Goal: Navigation & Orientation: Find specific page/section

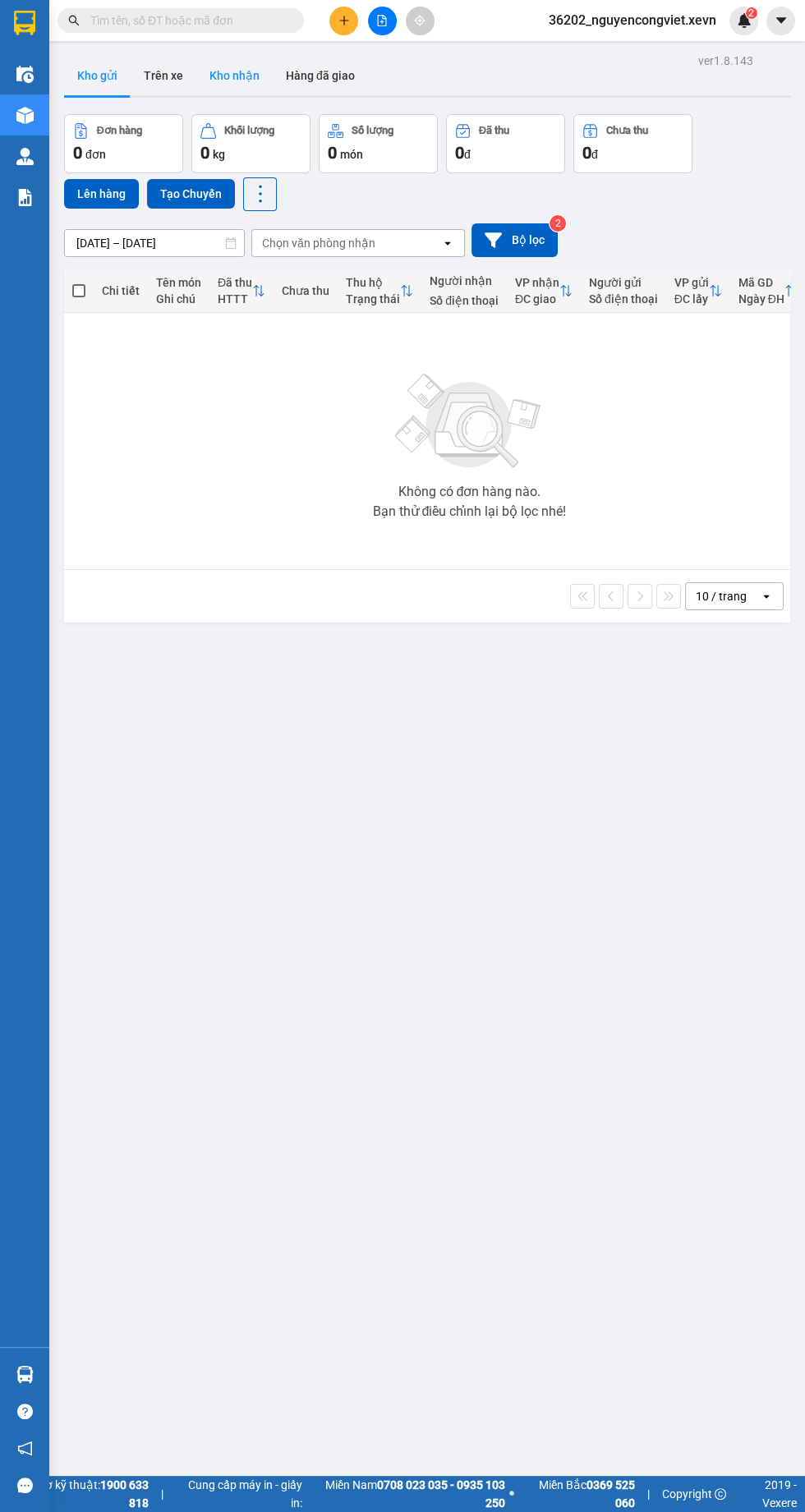
click at [237, 76] on button "Kho nhận" at bounding box center [234, 75] width 76 height 39
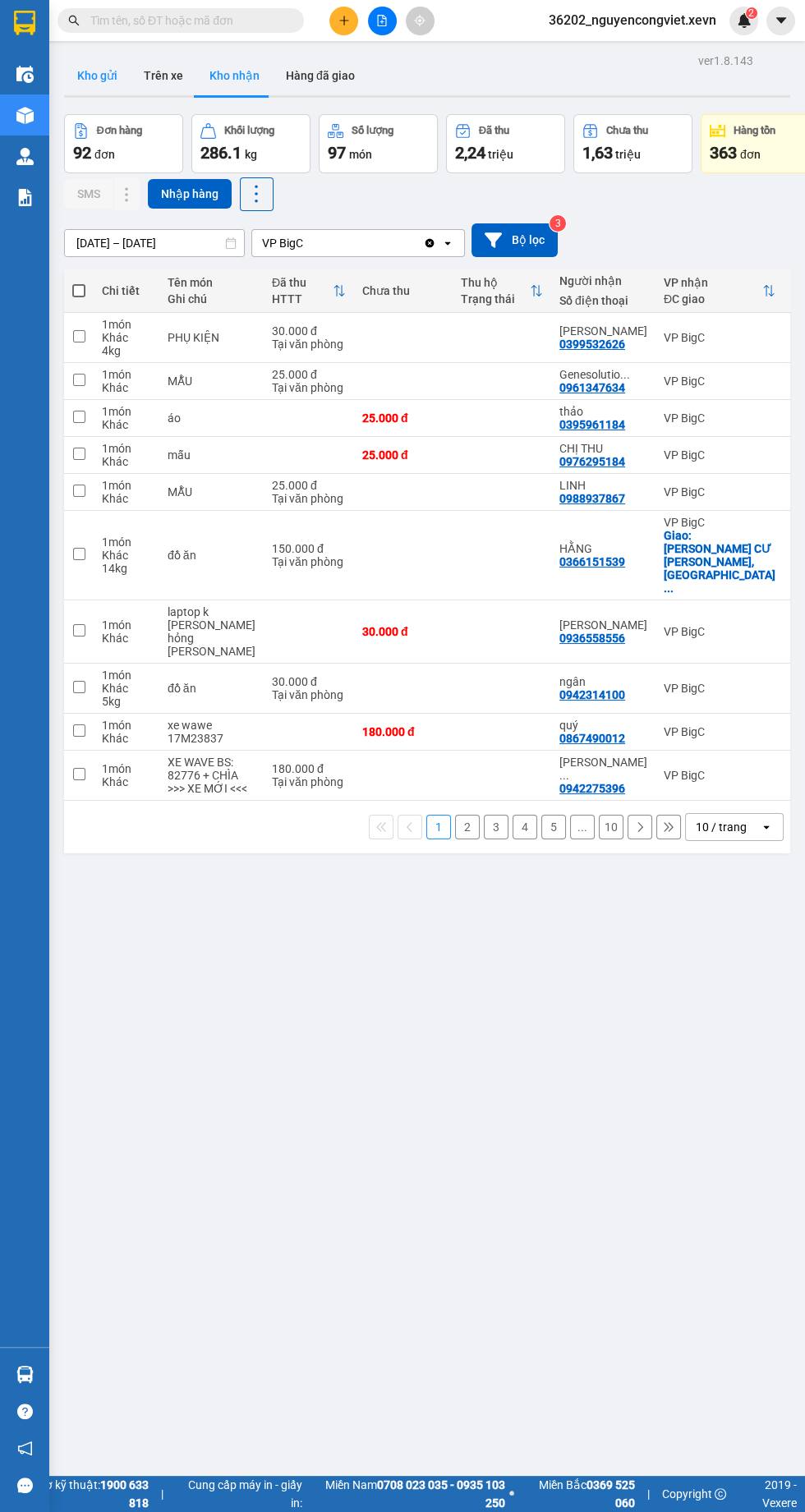
click at [108, 87] on button "Kho gửi" at bounding box center [97, 75] width 66 height 39
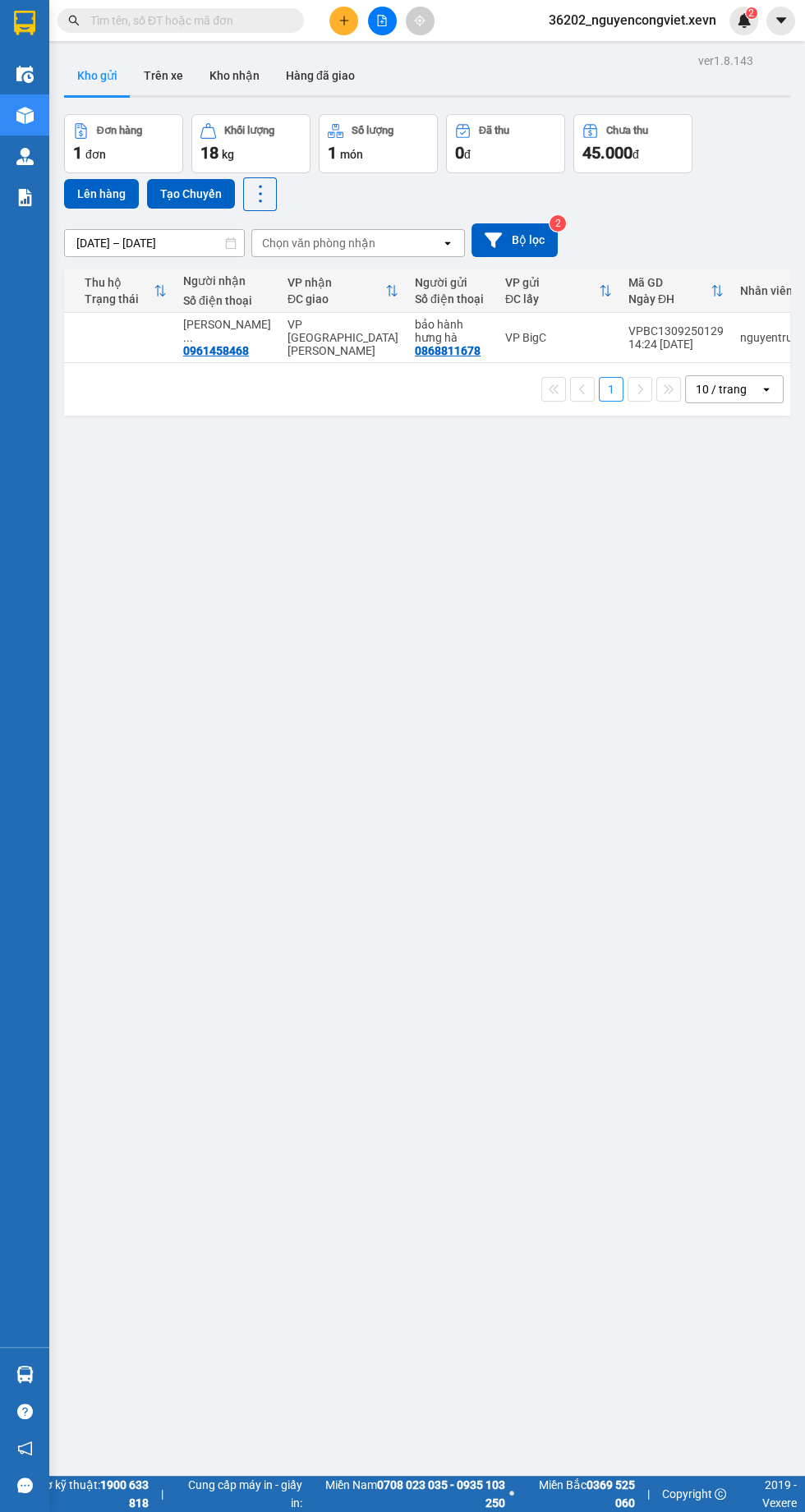
scroll to position [0, 386]
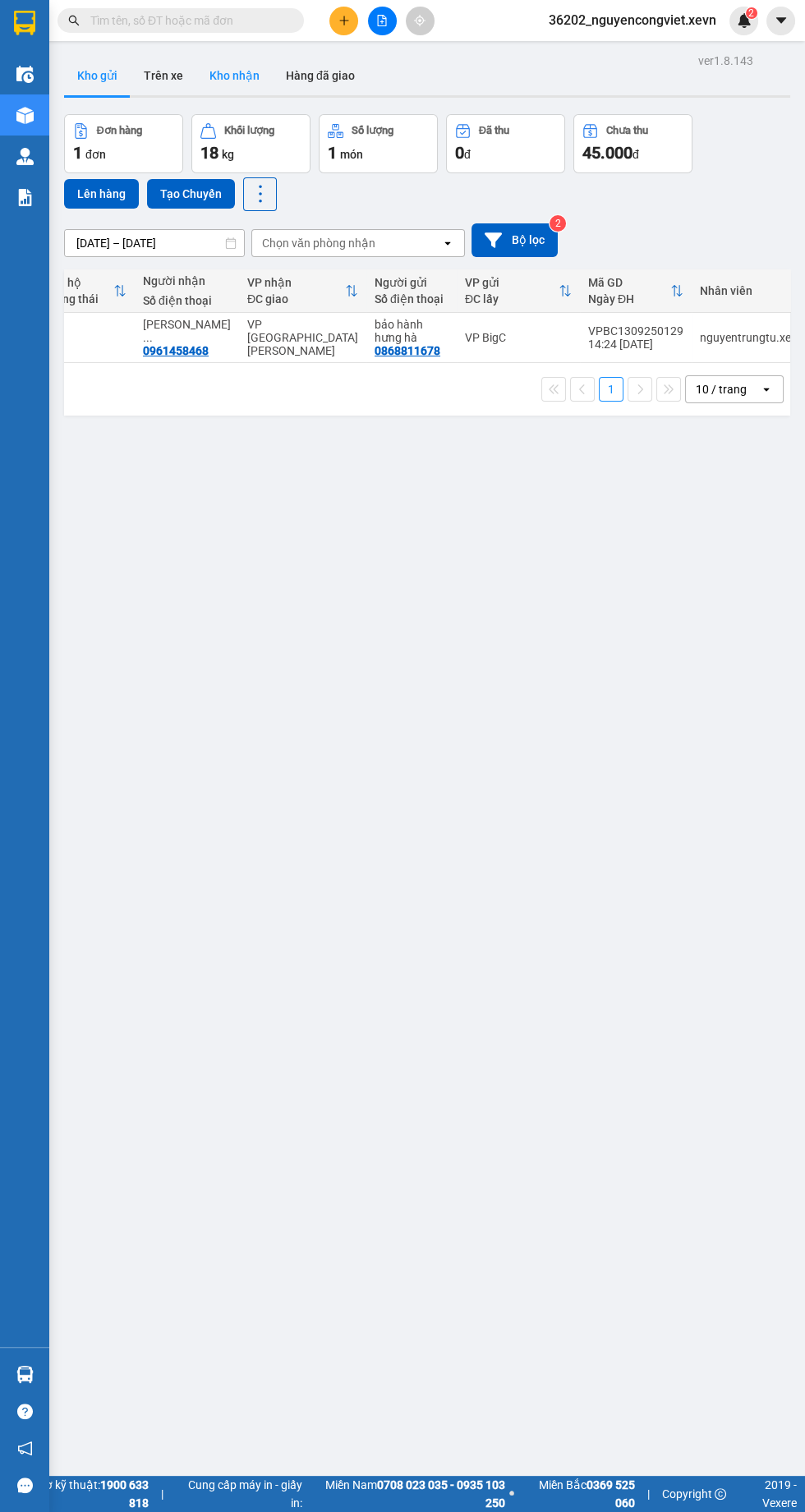
click at [215, 92] on button "Kho nhận" at bounding box center [234, 75] width 76 height 39
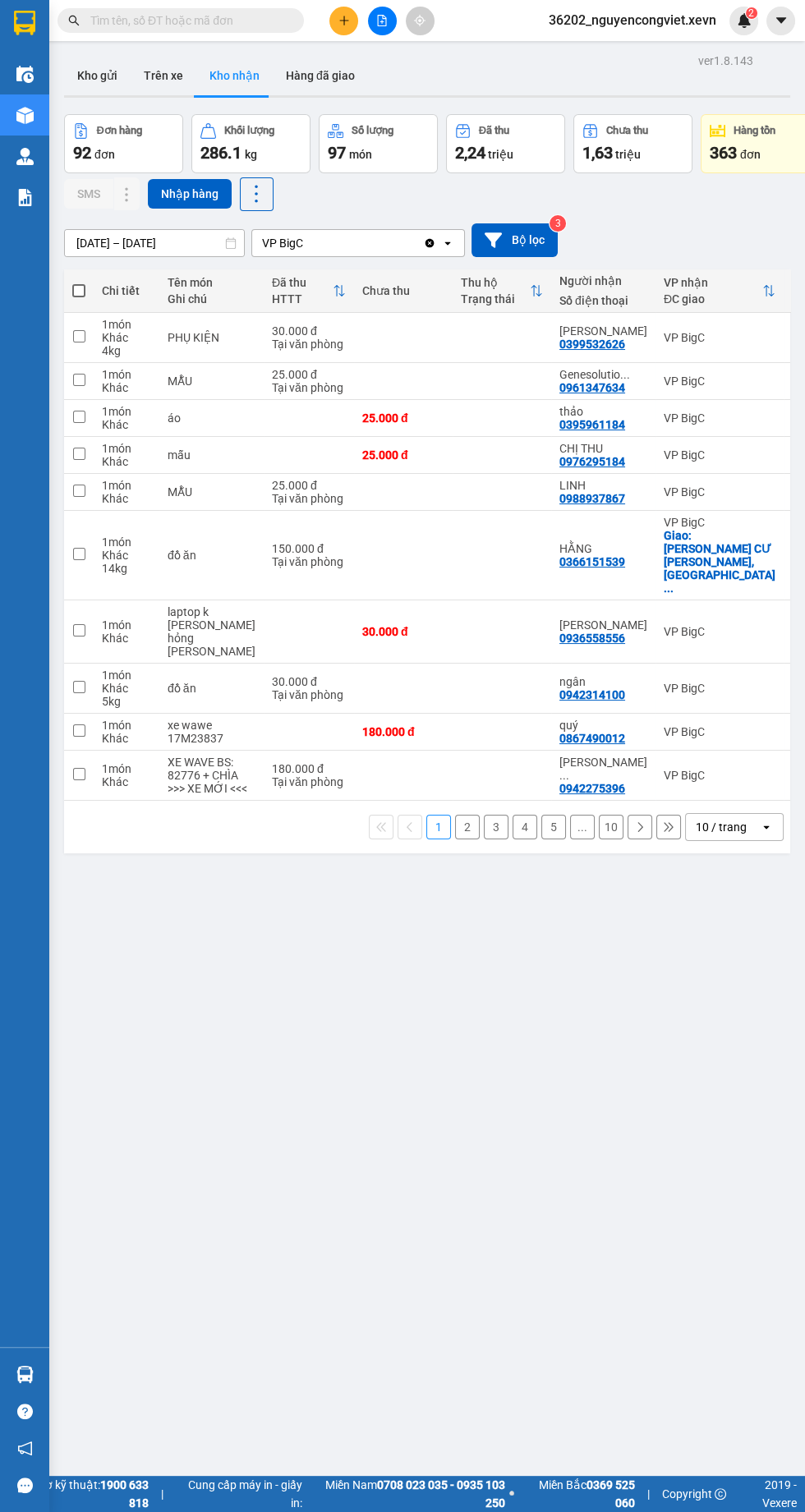
click at [42, 195] on div "Báo cáo" at bounding box center [24, 197] width 50 height 41
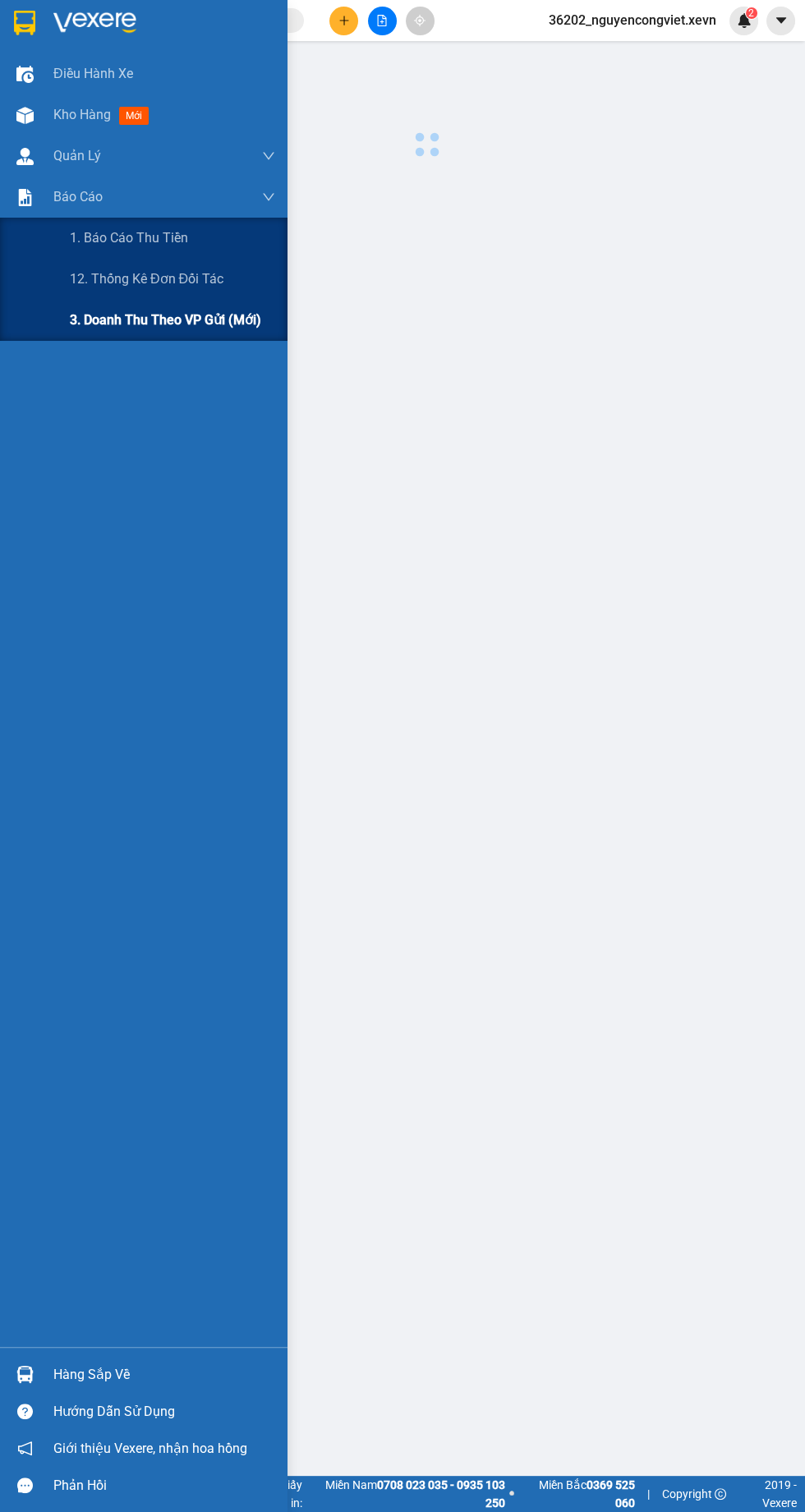
click at [75, 312] on span "3. Doanh Thu theo VP Gửi (mới)" at bounding box center [166, 320] width 192 height 20
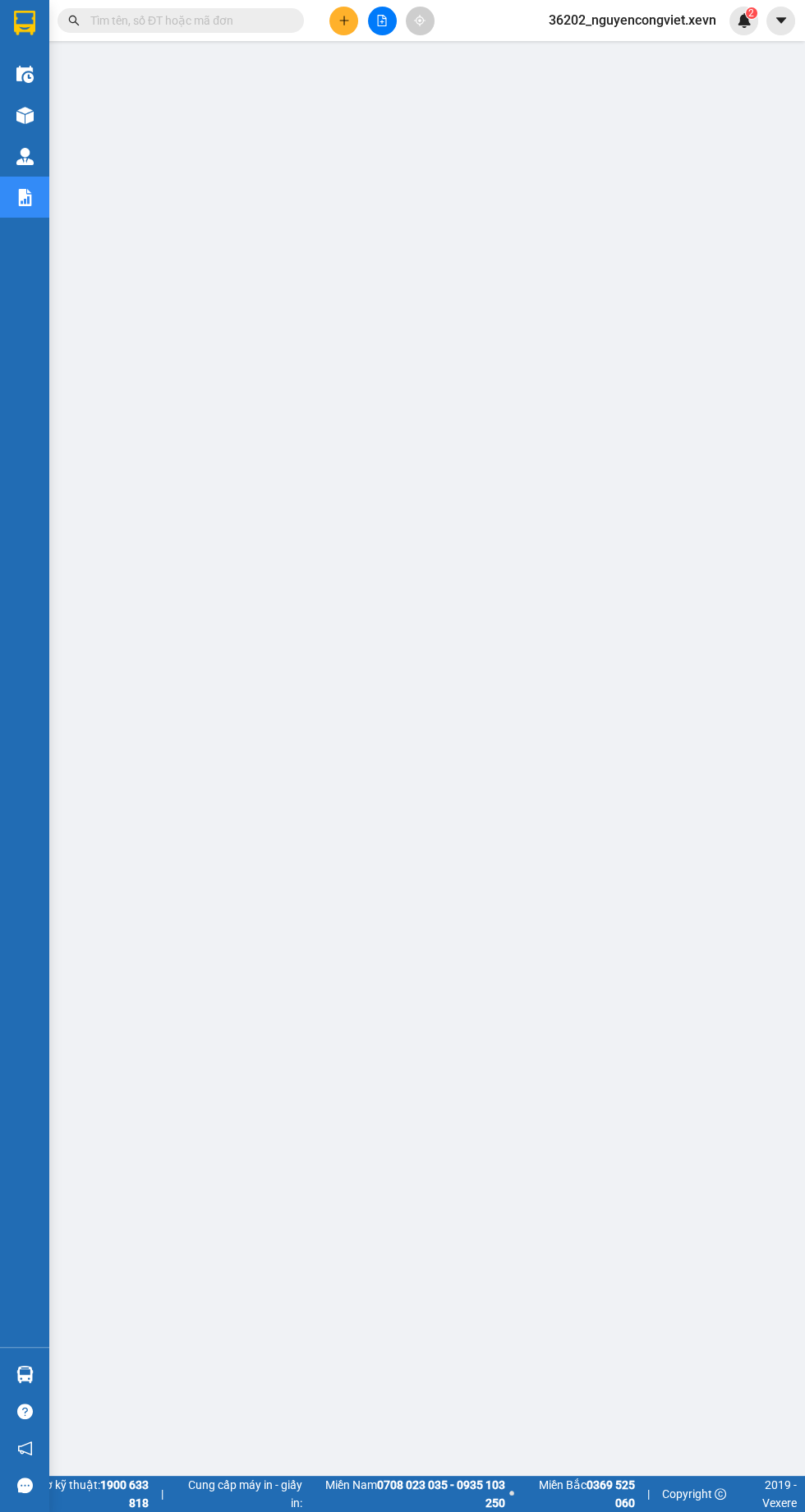
click at [29, 116] on img at bounding box center [25, 115] width 18 height 18
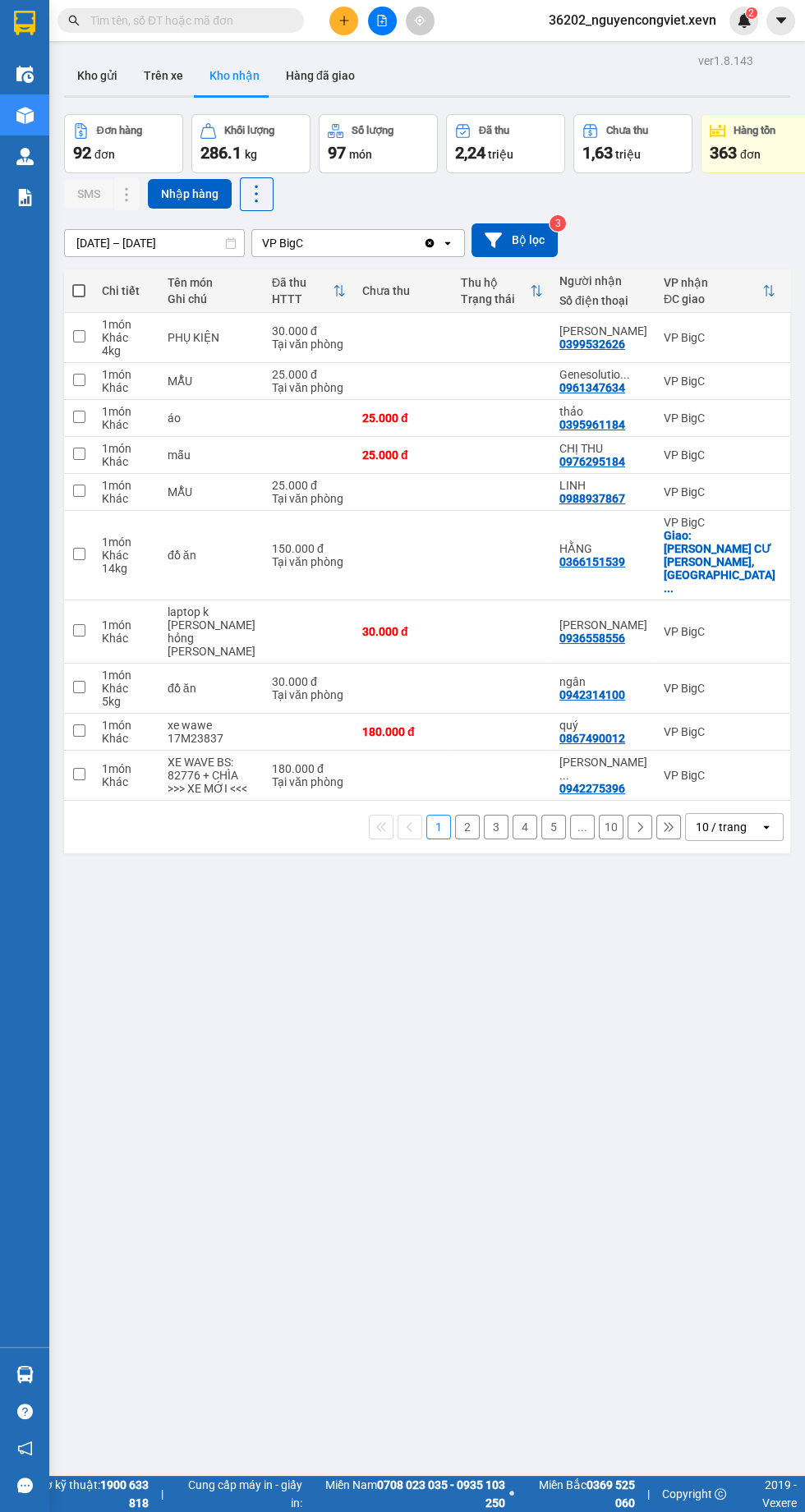
click at [376, 1013] on div "ver 1.8.143 Kho gửi Trên xe [PERSON_NAME] Hàng đã [PERSON_NAME] hàng 92 đơn [PE…" at bounding box center [427, 806] width 739 height 1512
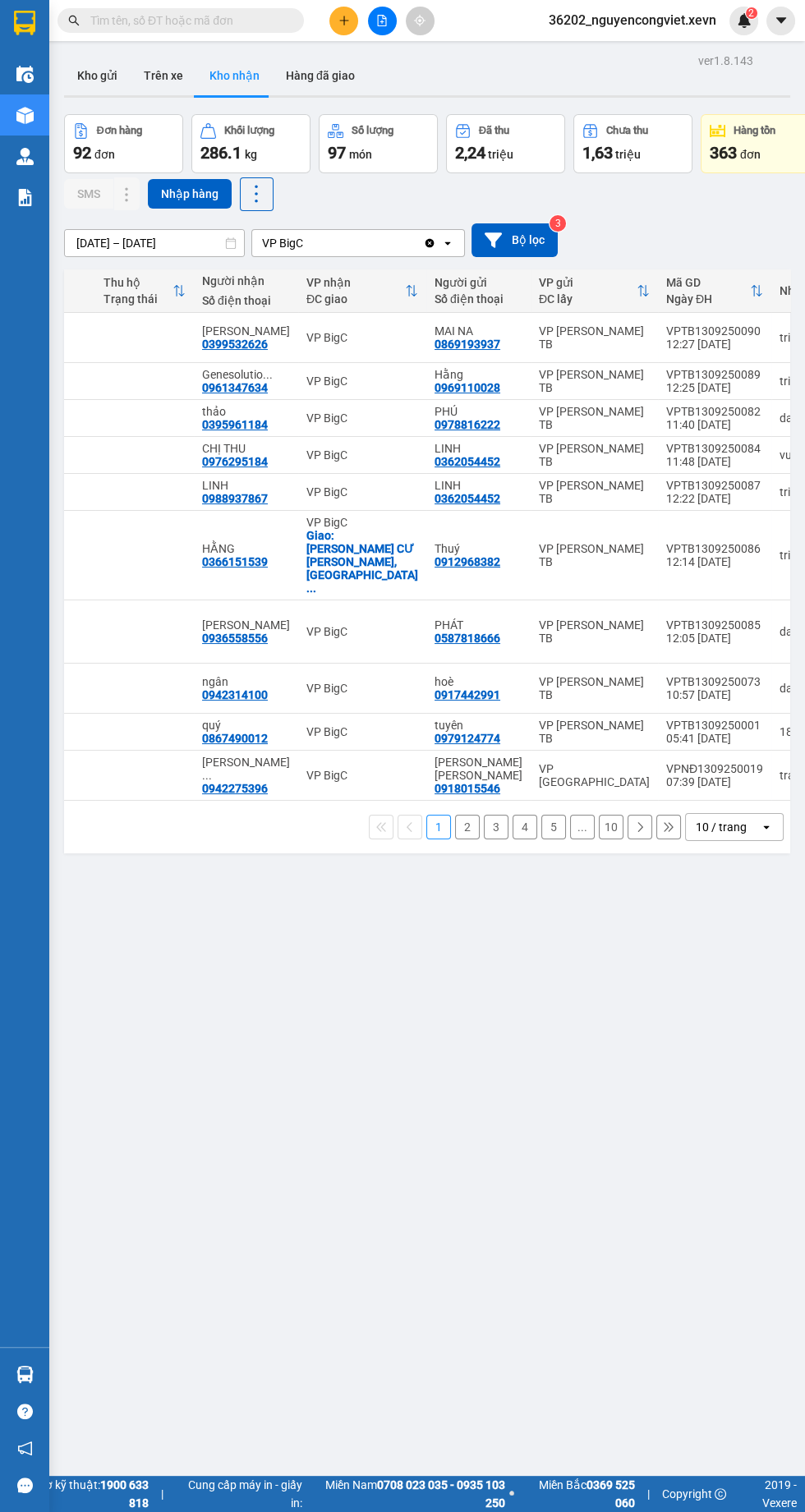
scroll to position [0, 596]
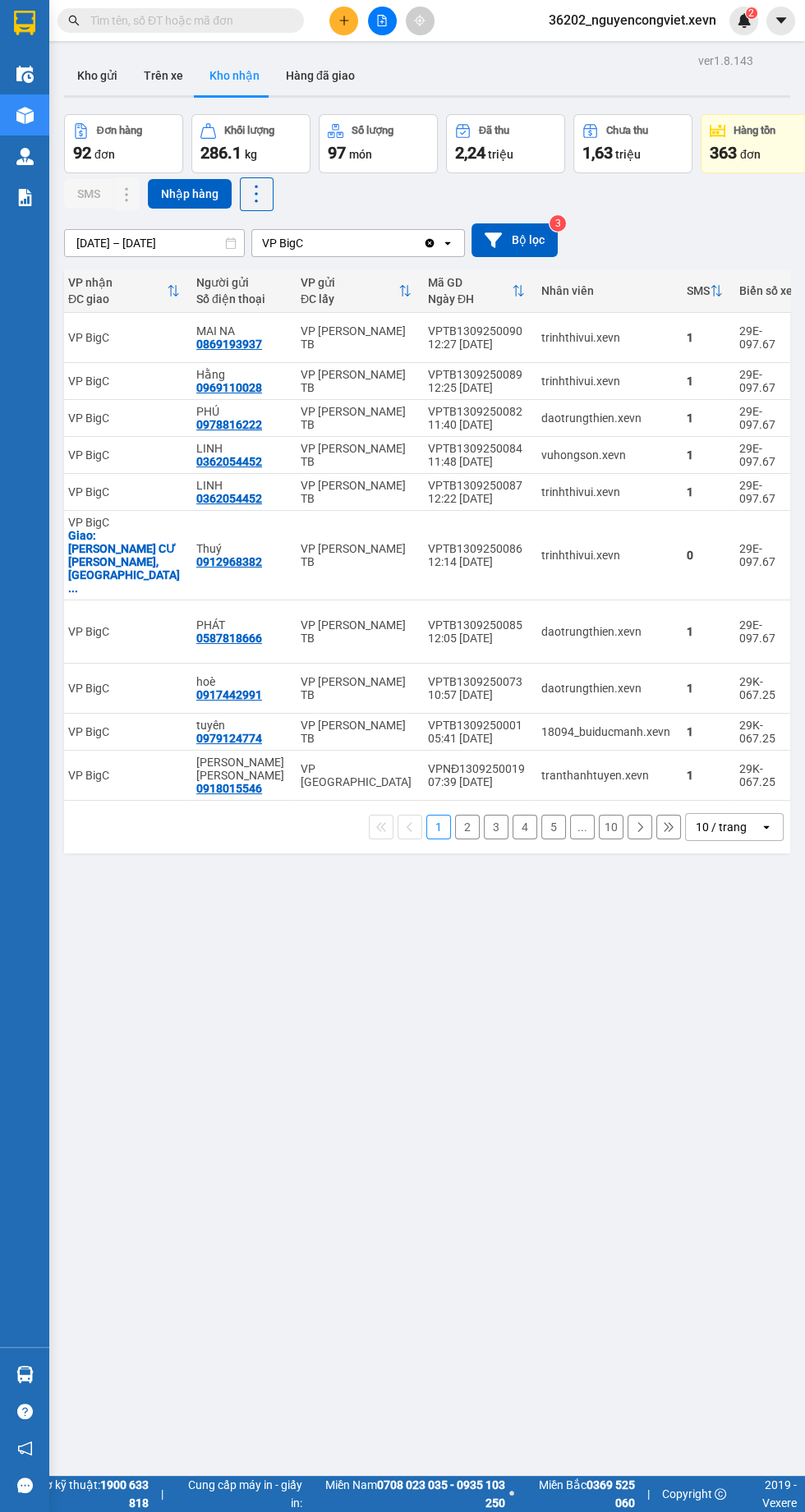
click at [703, 825] on div "10 / trang" at bounding box center [721, 827] width 51 height 17
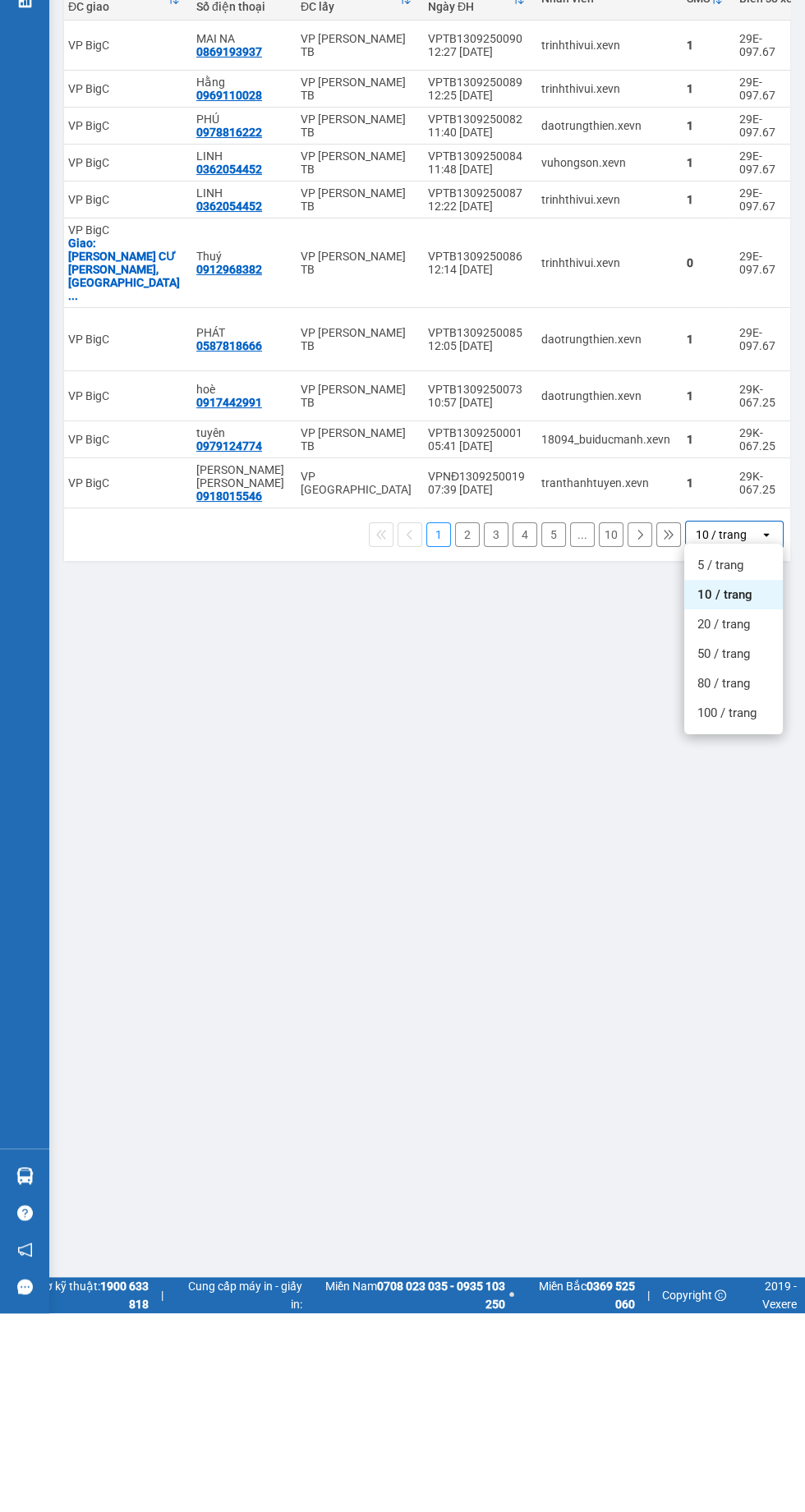
click at [714, 920] on div "100 / trang" at bounding box center [733, 911] width 98 height 29
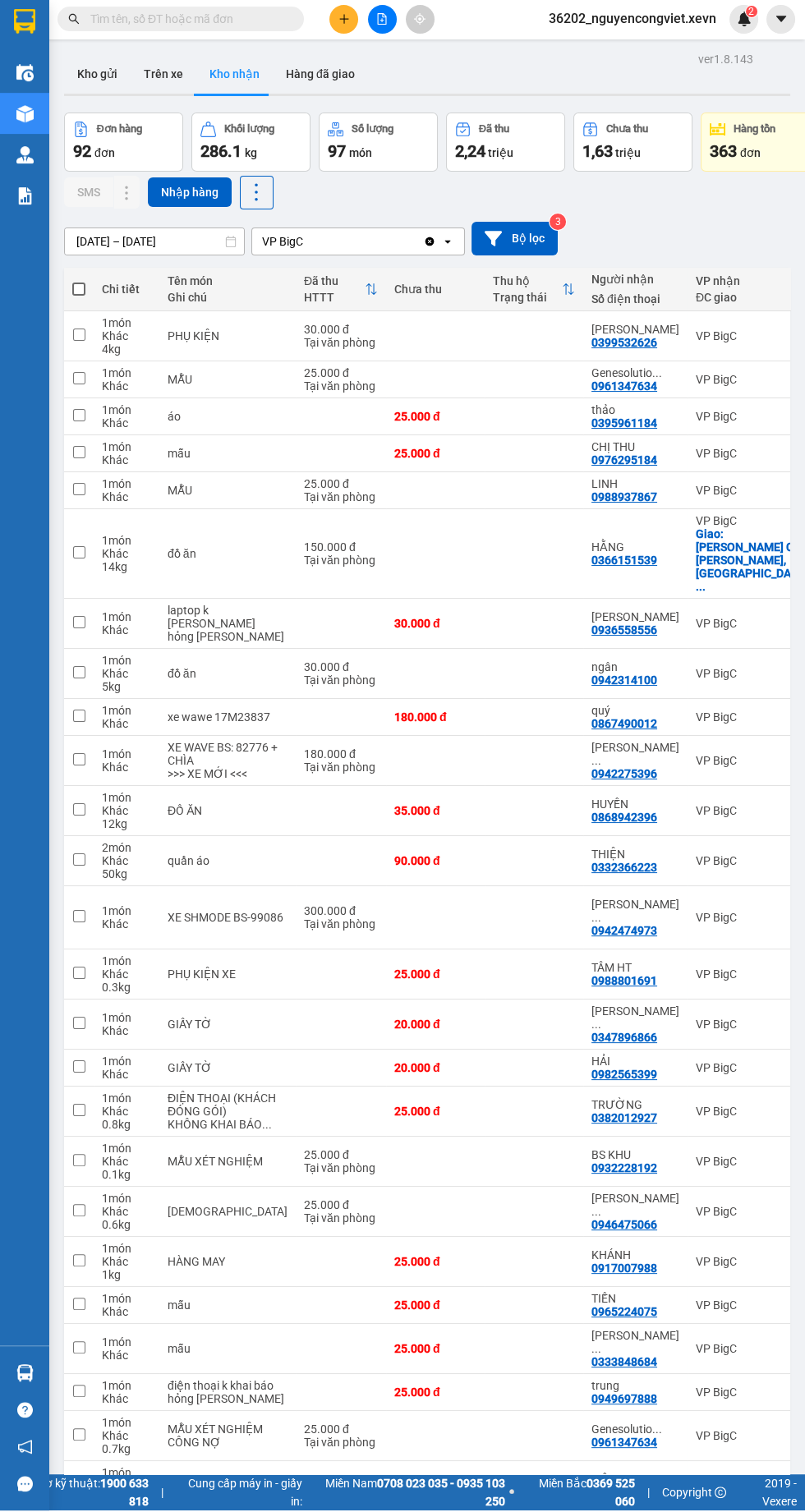
scroll to position [0, 0]
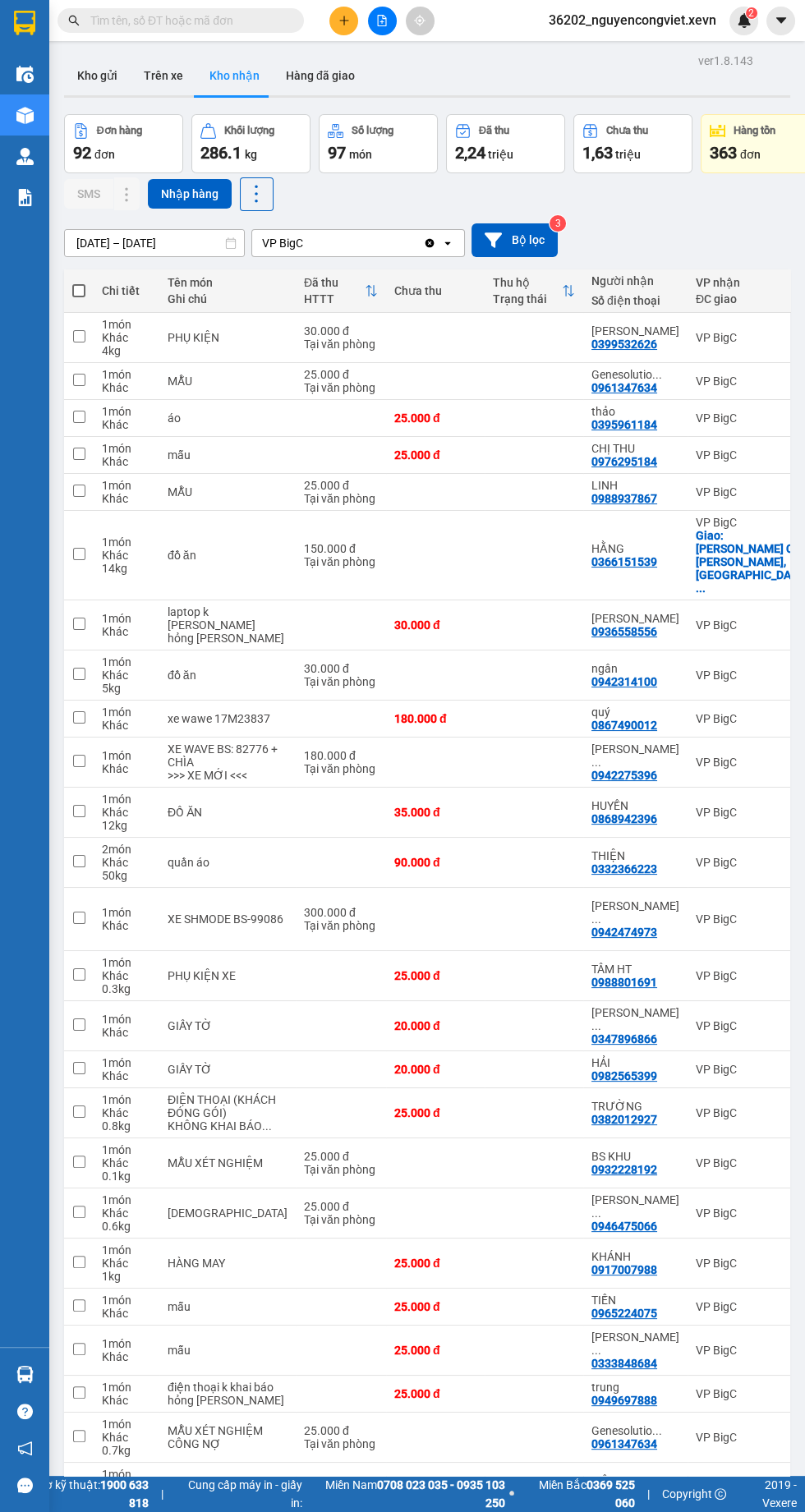
click at [185, 24] on input "text" at bounding box center [187, 21] width 194 height 18
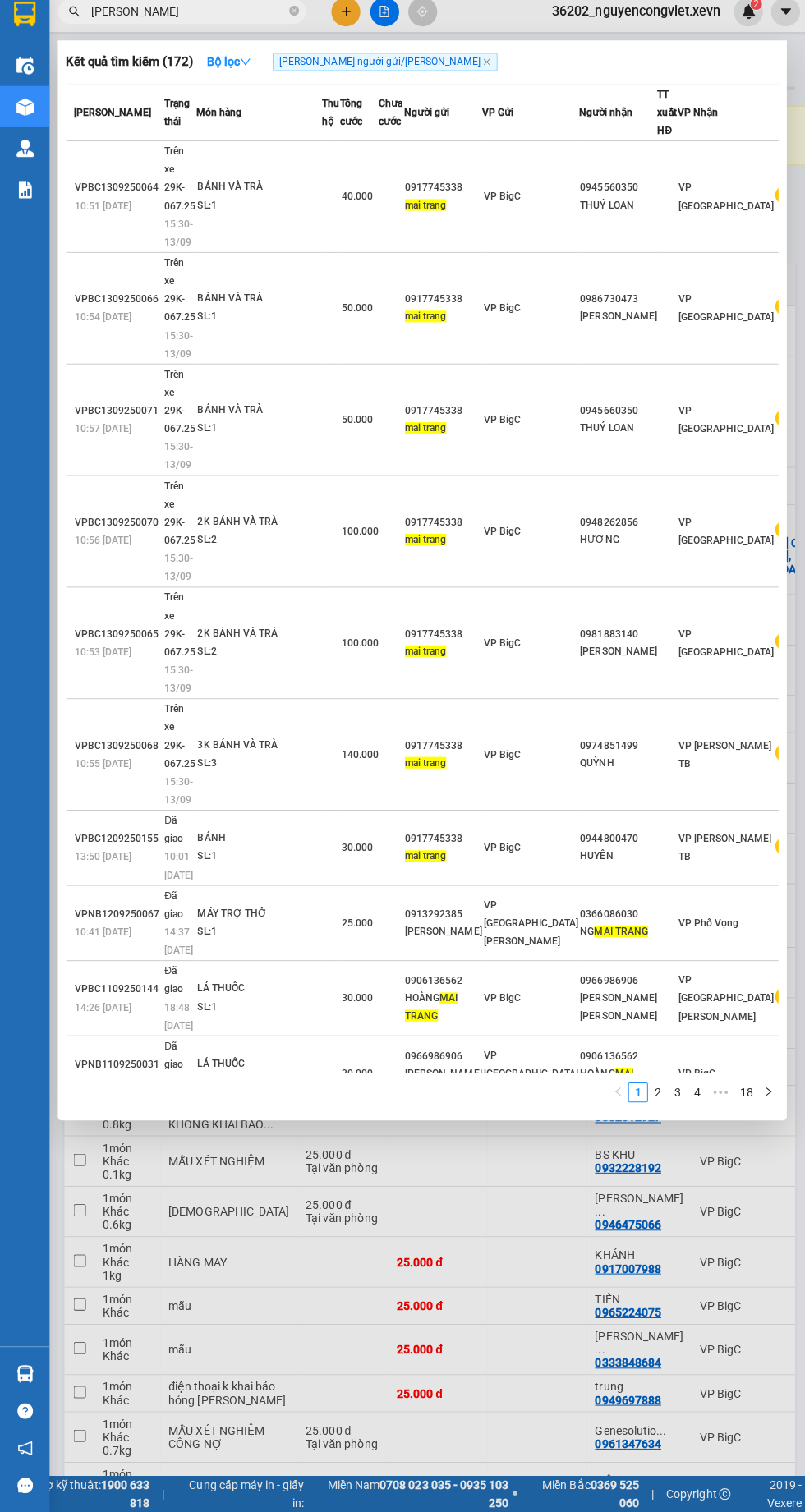
type input "[PERSON_NAME]"
